Goal: Find specific page/section: Find specific page/section

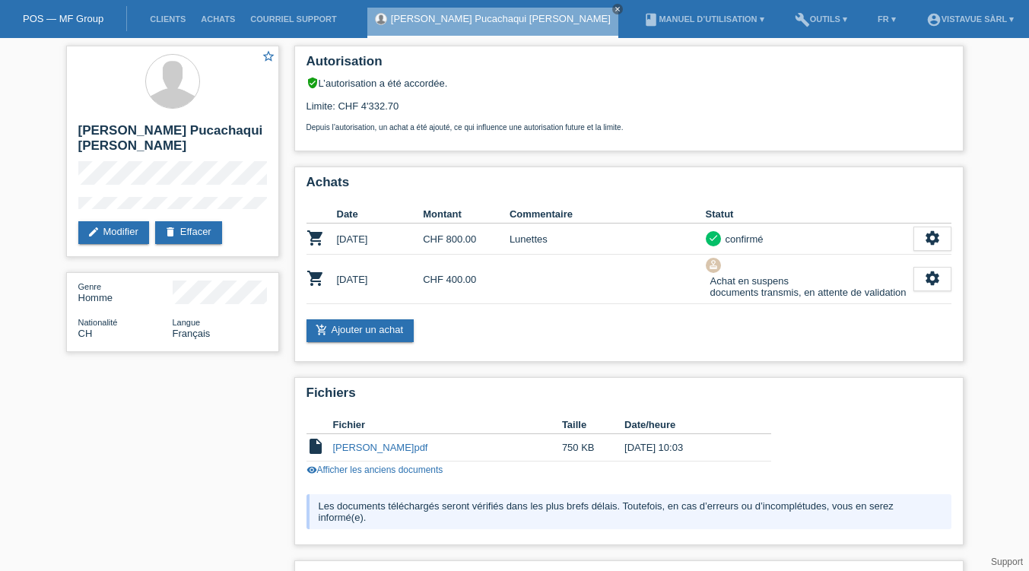
scroll to position [96, 0]
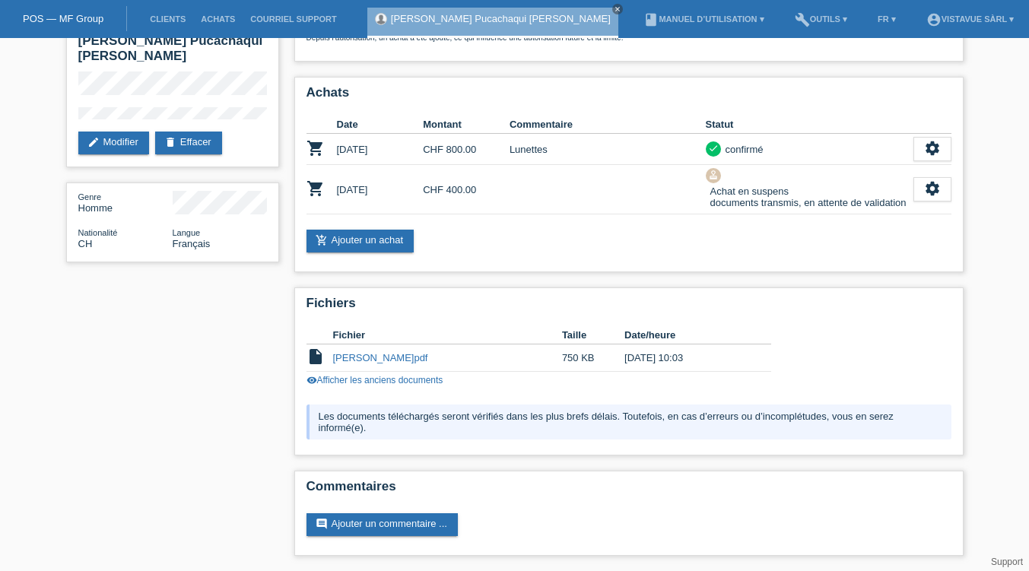
click at [62, 18] on link "POS — MF Group" at bounding box center [63, 18] width 81 height 11
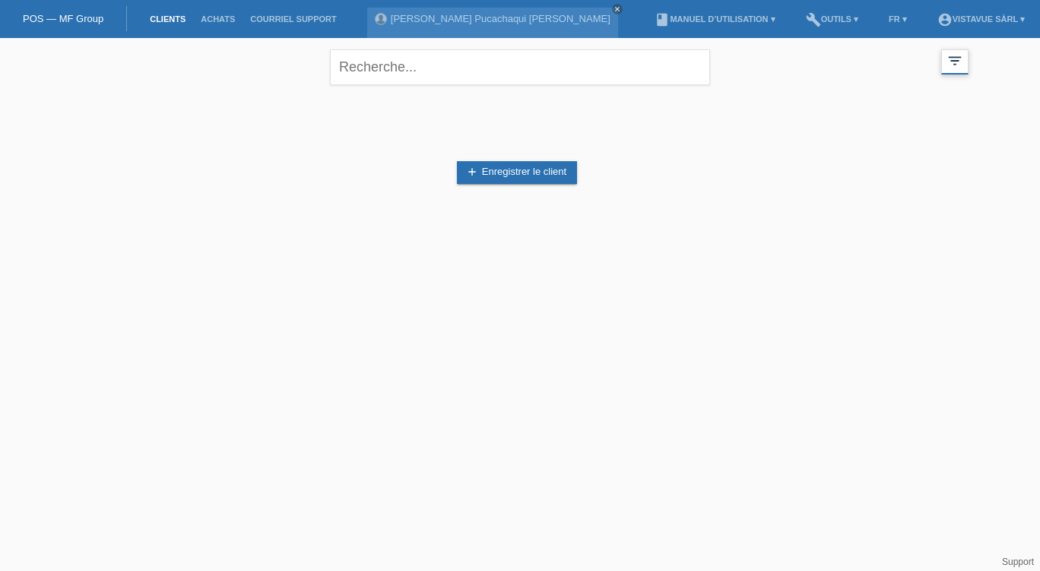
click at [960, 54] on icon "filter_list" at bounding box center [955, 60] width 17 height 17
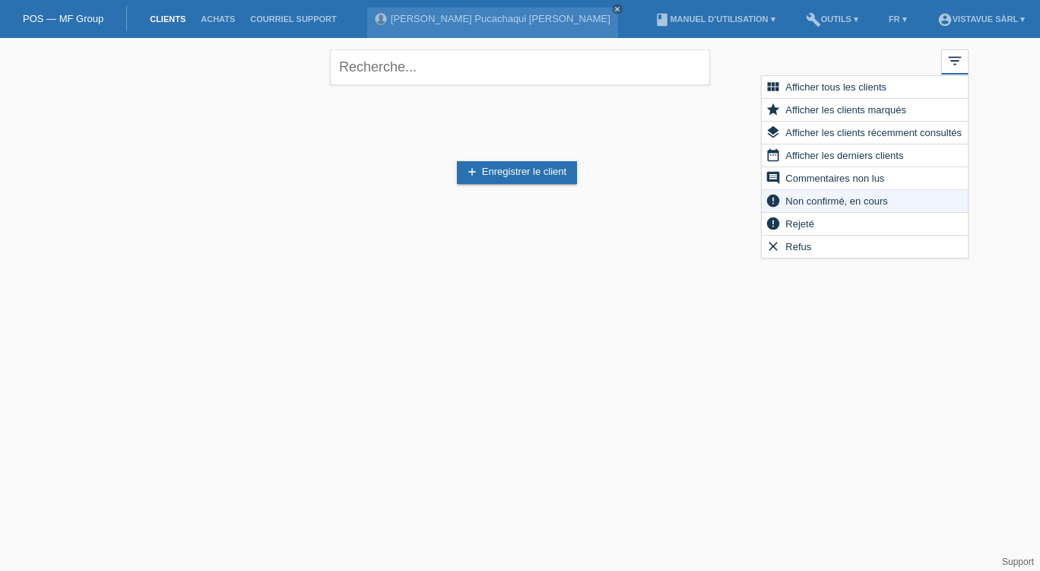
click at [835, 71] on div "close filter_list view_module Afficher tous les clients star Afficher les clien…" at bounding box center [520, 65] width 912 height 55
click at [785, 89] on span "Afficher tous les clients" at bounding box center [836, 87] width 106 height 18
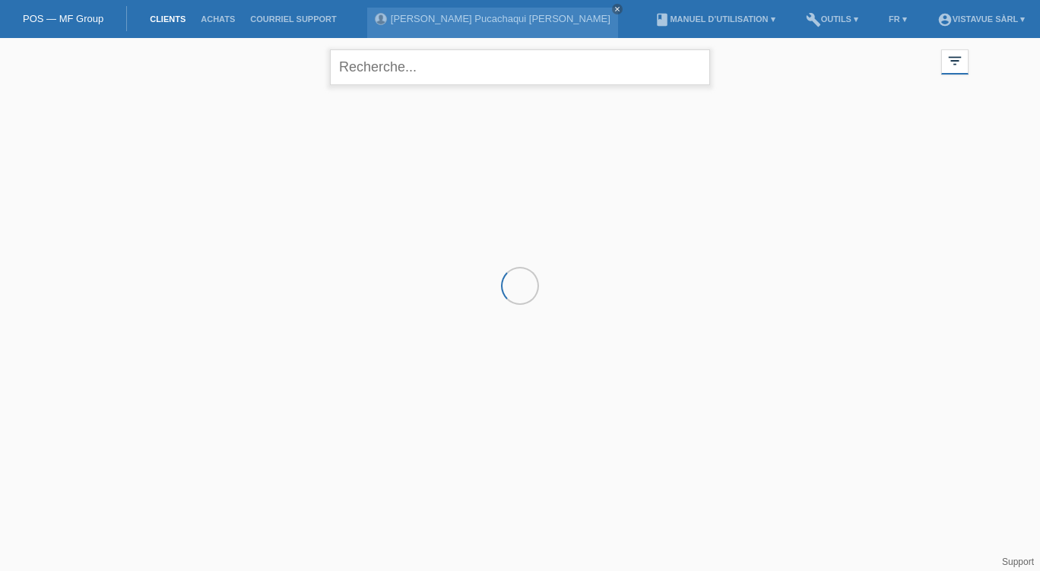
click at [559, 71] on input "text" at bounding box center [520, 67] width 380 height 36
type input "tiryaki"
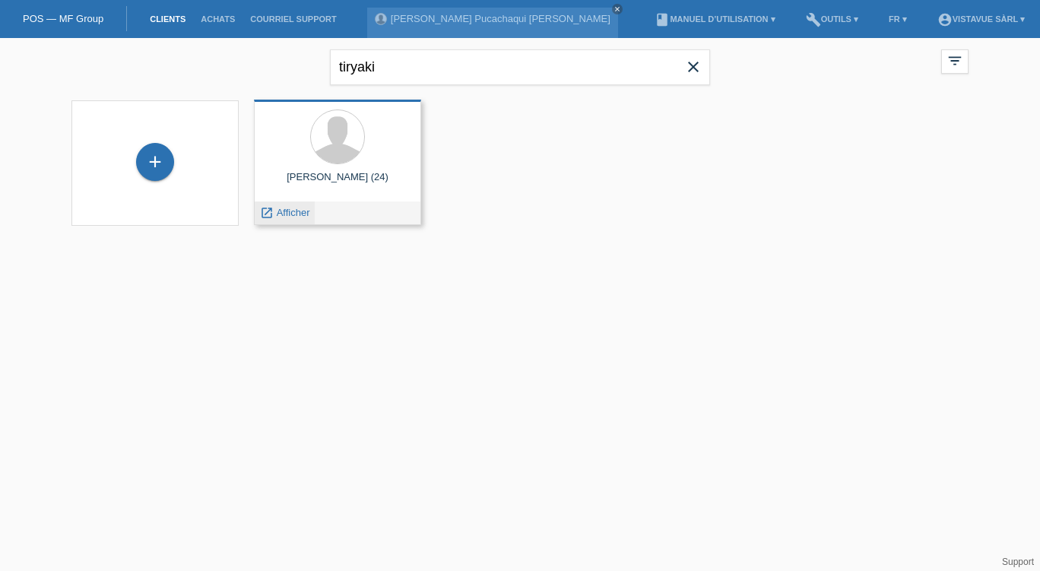
click at [284, 213] on span "Afficher" at bounding box center [293, 212] width 33 height 11
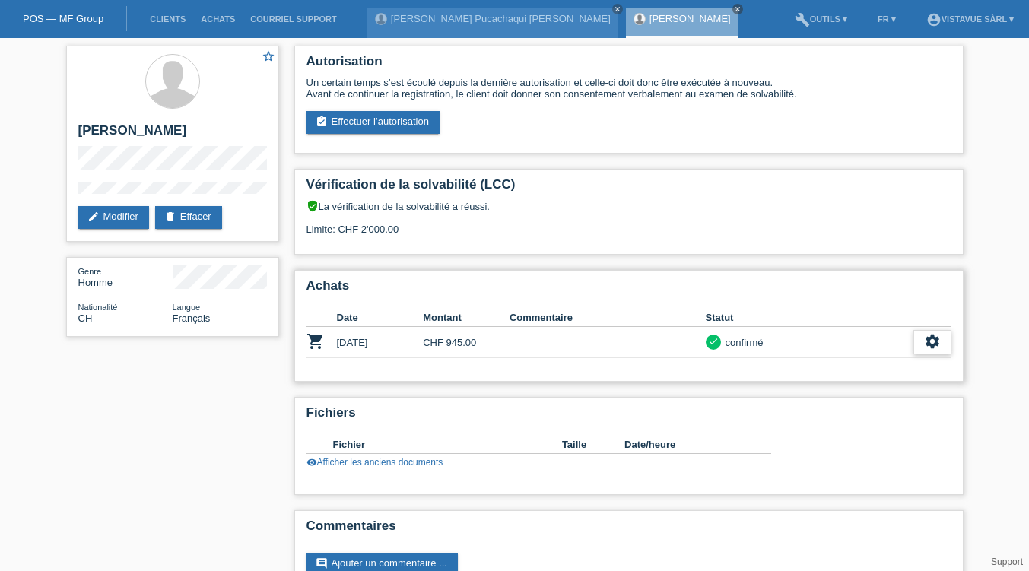
click at [925, 345] on icon "settings" at bounding box center [932, 341] width 17 height 17
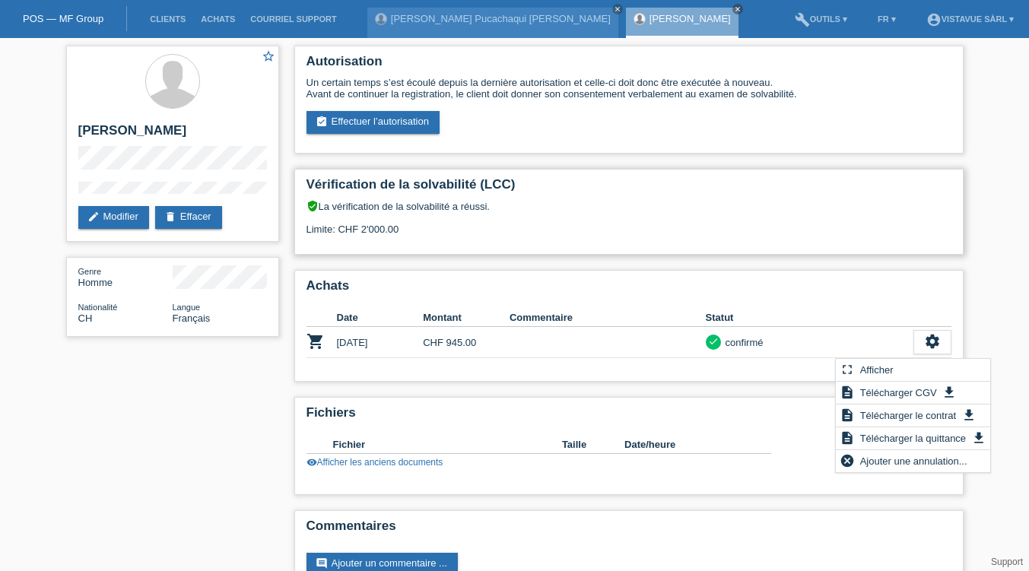
click at [931, 233] on div "verified_user La vérification de la solvabilité a réussi. Limite: CHF 2'000.00" at bounding box center [628, 223] width 645 height 46
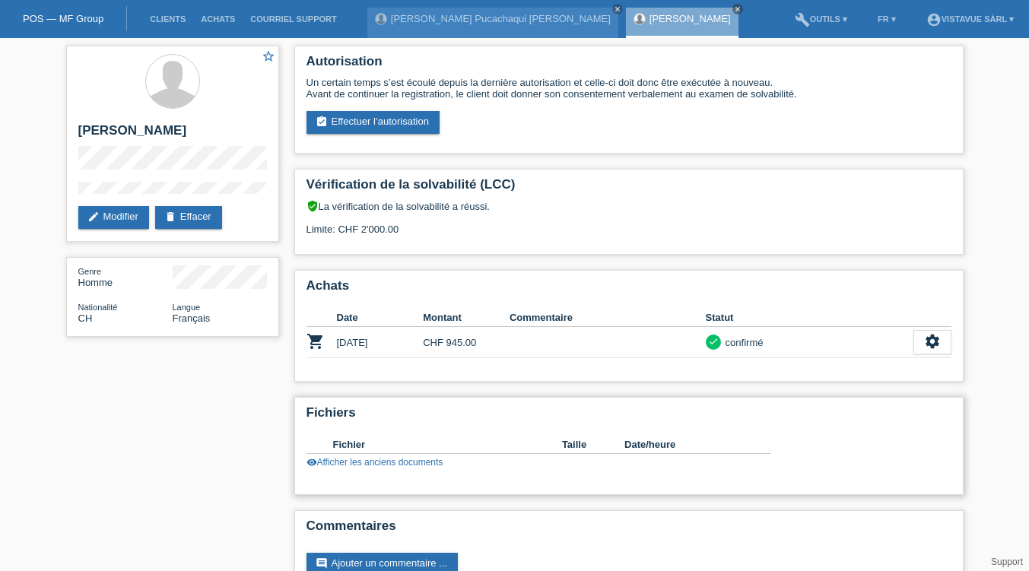
click at [335, 468] on link "visibility Afficher les anciens documents" at bounding box center [374, 462] width 137 height 11
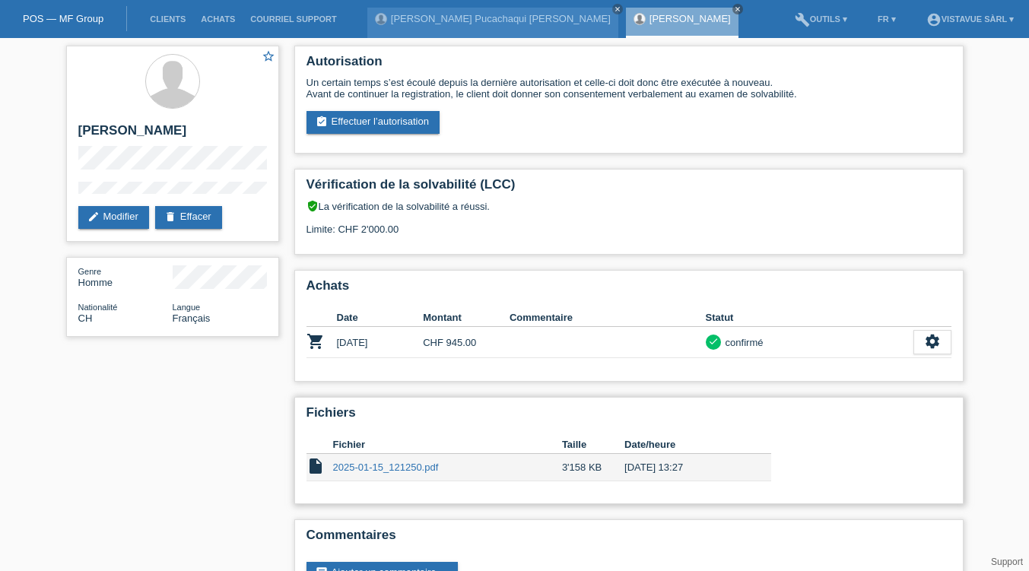
click at [335, 468] on link "2025-01-15_121250.pdf" at bounding box center [386, 467] width 106 height 11
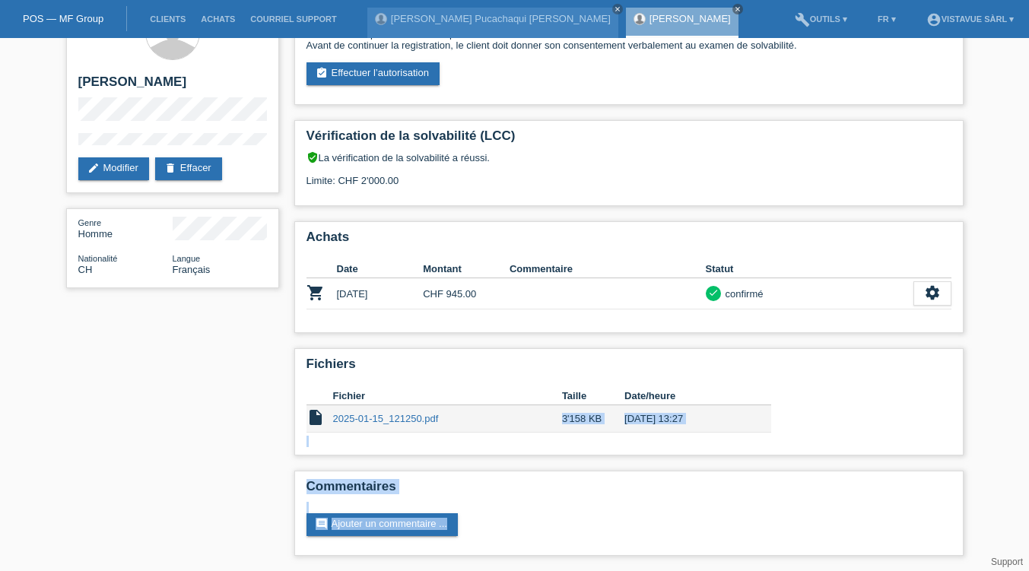
scroll to position [54, 0]
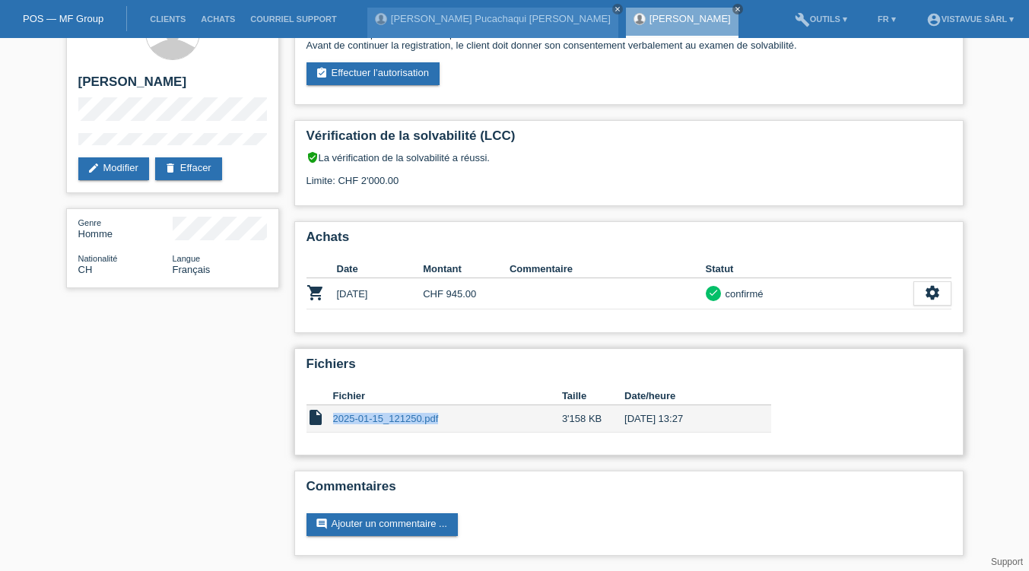
drag, startPoint x: 441, startPoint y: 470, endPoint x: 332, endPoint y: 423, distance: 118.5
click at [333, 423] on td "2025-01-15_121250.pdf" at bounding box center [447, 418] width 229 height 27
copy link "2025-01-15_121250.pdf"
click at [63, 22] on link "POS — MF Group" at bounding box center [63, 18] width 81 height 11
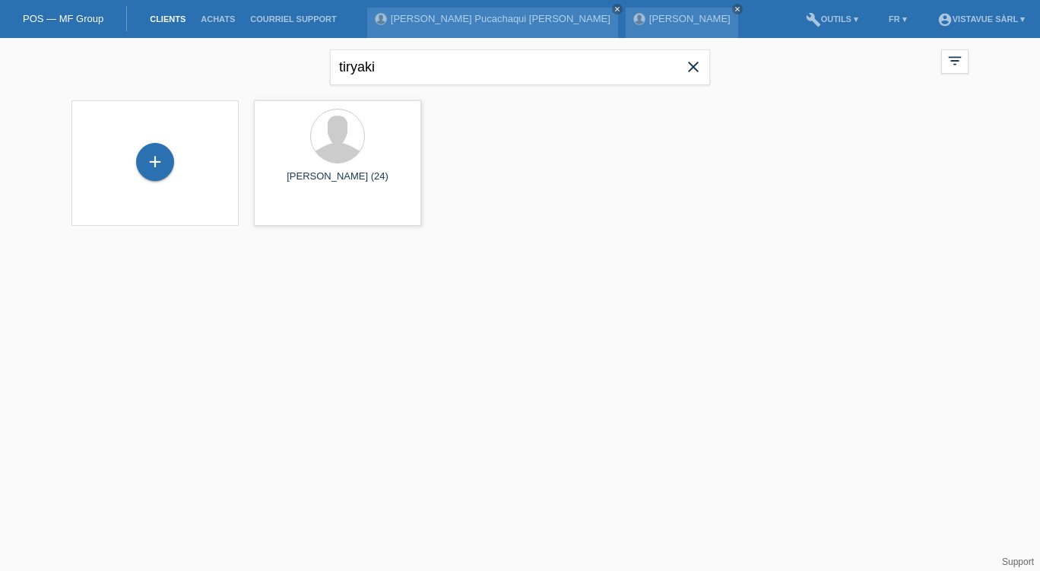
click at [693, 65] on icon "close" at bounding box center [693, 67] width 18 height 18
click at [389, 93] on div "reber close filter_list view_module Afficher tous les clients star Afficher les…" at bounding box center [520, 145] width 1040 height 214
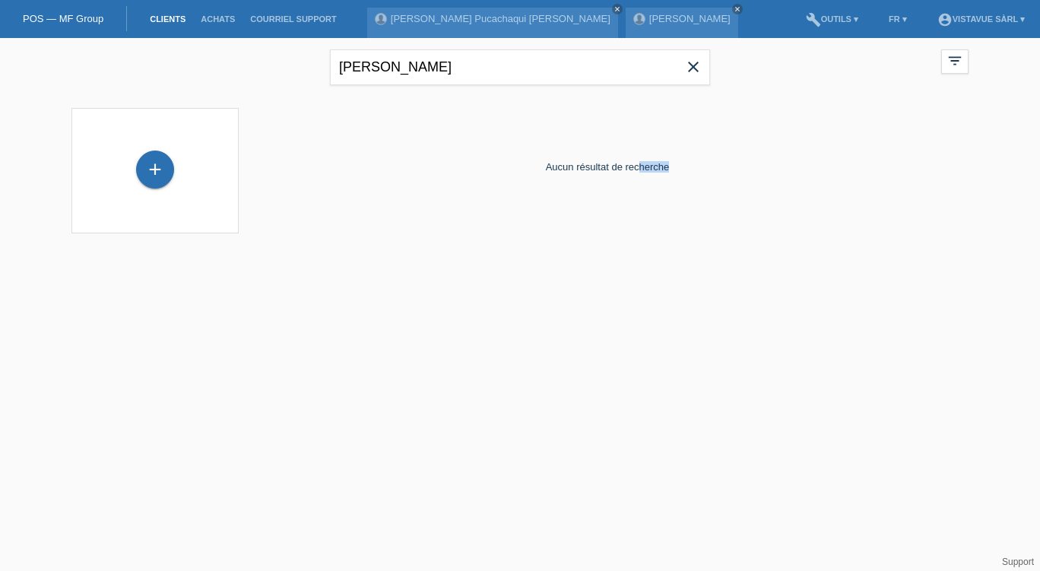
click at [389, 93] on div "reber close filter_list view_module Afficher tous les clients star Afficher les…" at bounding box center [520, 145] width 1040 height 214
click at [374, 68] on input "reber" at bounding box center [520, 67] width 380 height 36
type input "r"
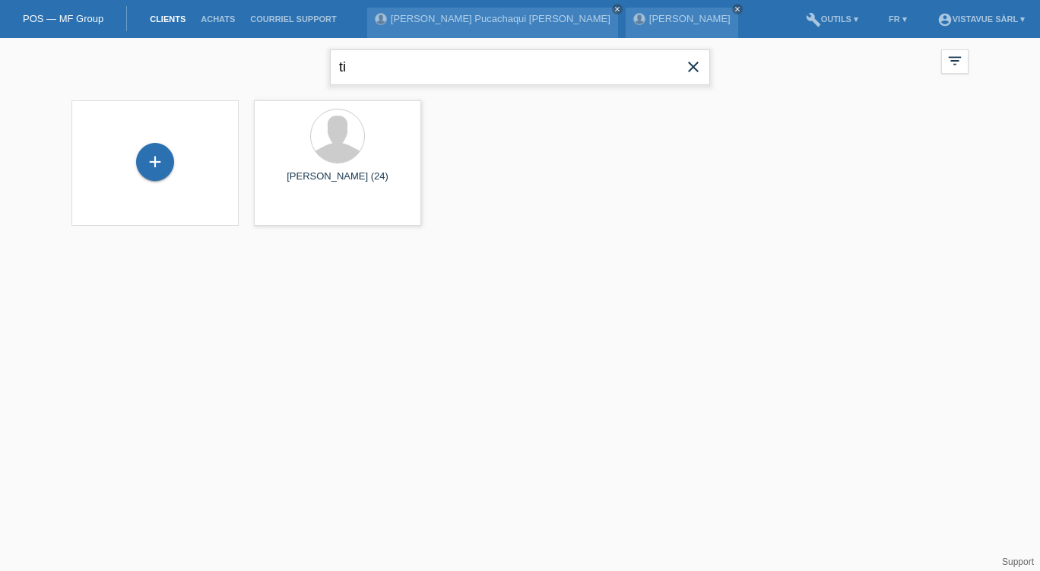
type input "t"
